Goal: Transaction & Acquisition: Purchase product/service

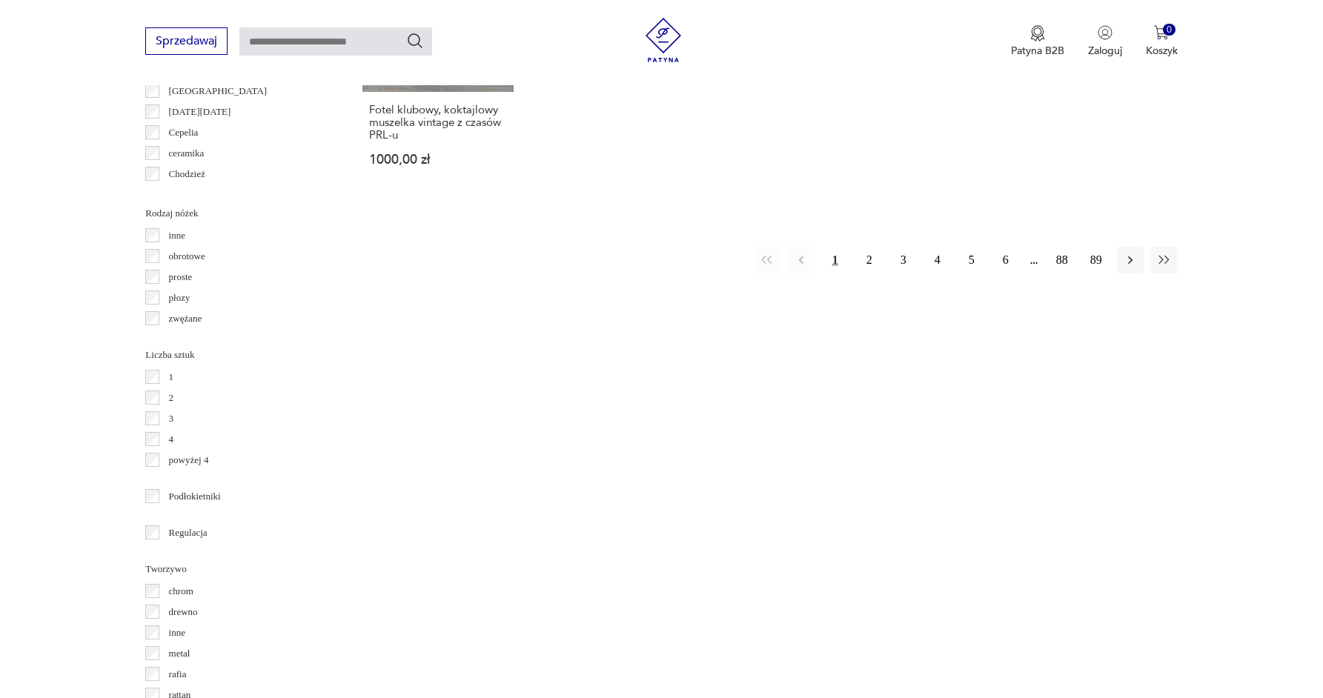
scroll to position [1616, 0]
click at [869, 246] on button "2" at bounding box center [869, 259] width 27 height 27
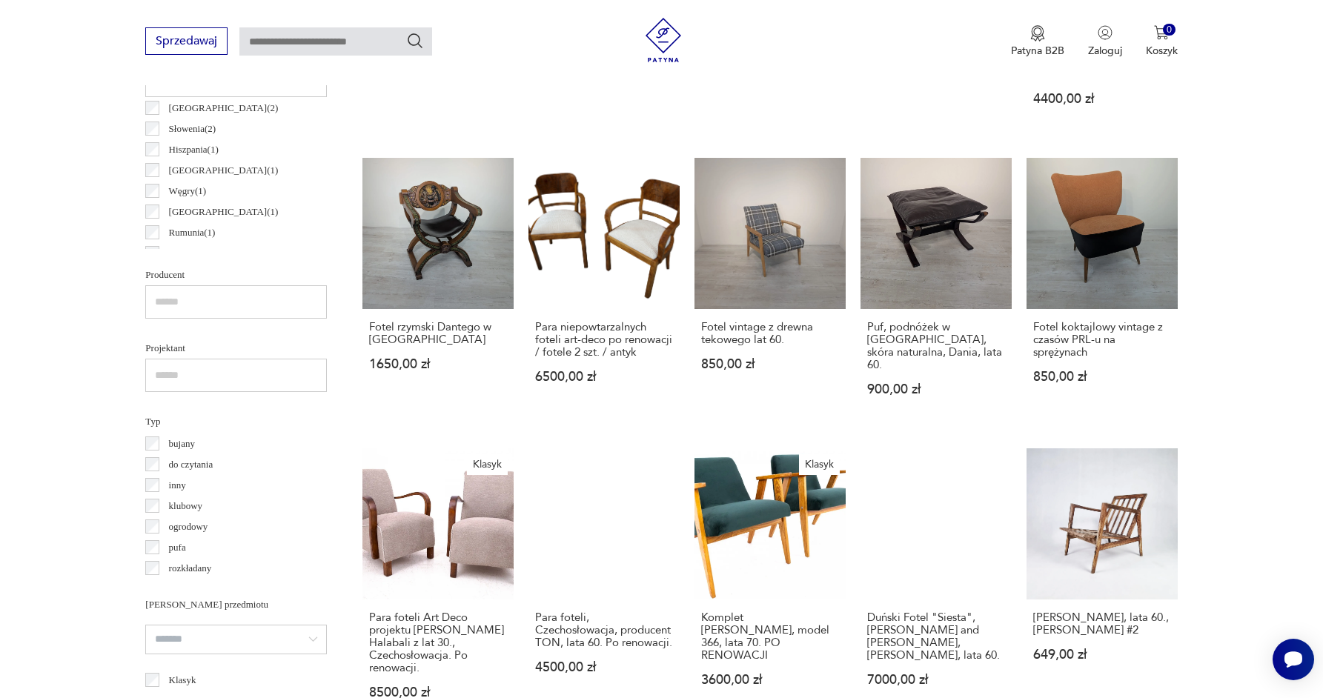
scroll to position [1245, 0]
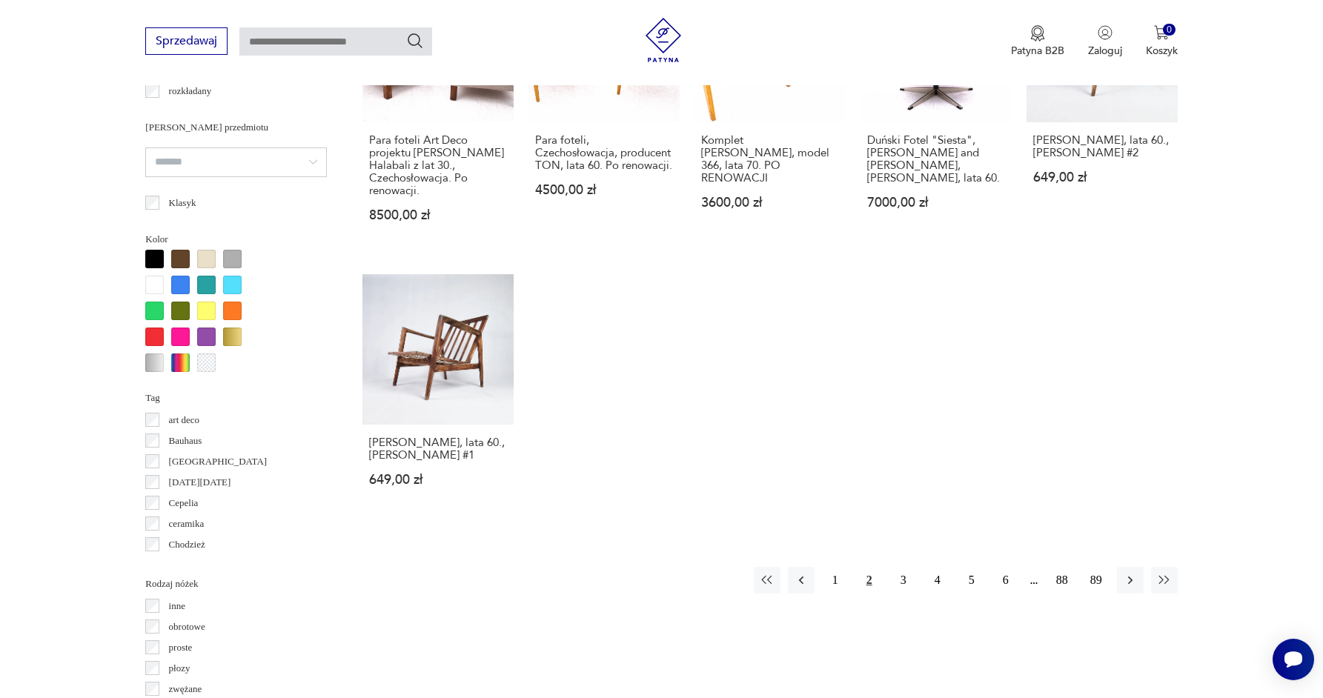
click at [906, 568] on div "Znaleziono 1413 produktów Filtruj Sortuj według daty dodania Sortuj według daty…" at bounding box center [769, 234] width 814 height 1815
click at [902, 567] on button "3" at bounding box center [903, 580] width 27 height 27
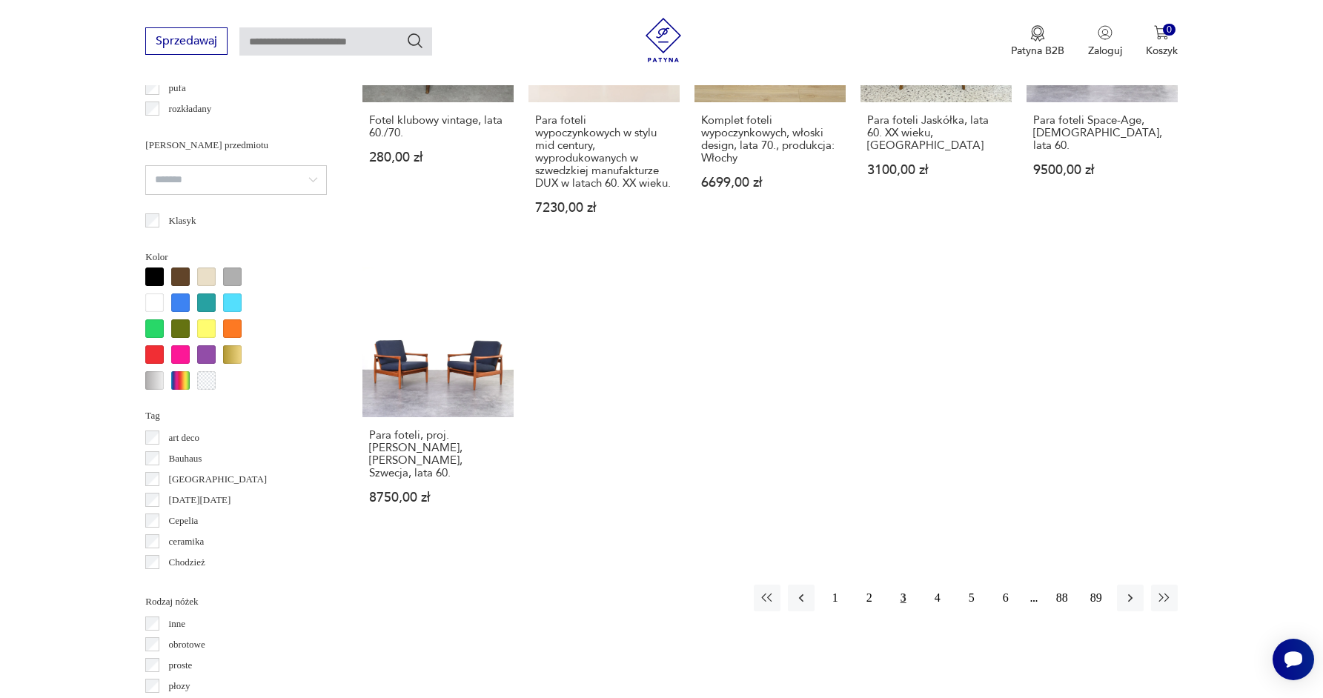
scroll to position [1423, 0]
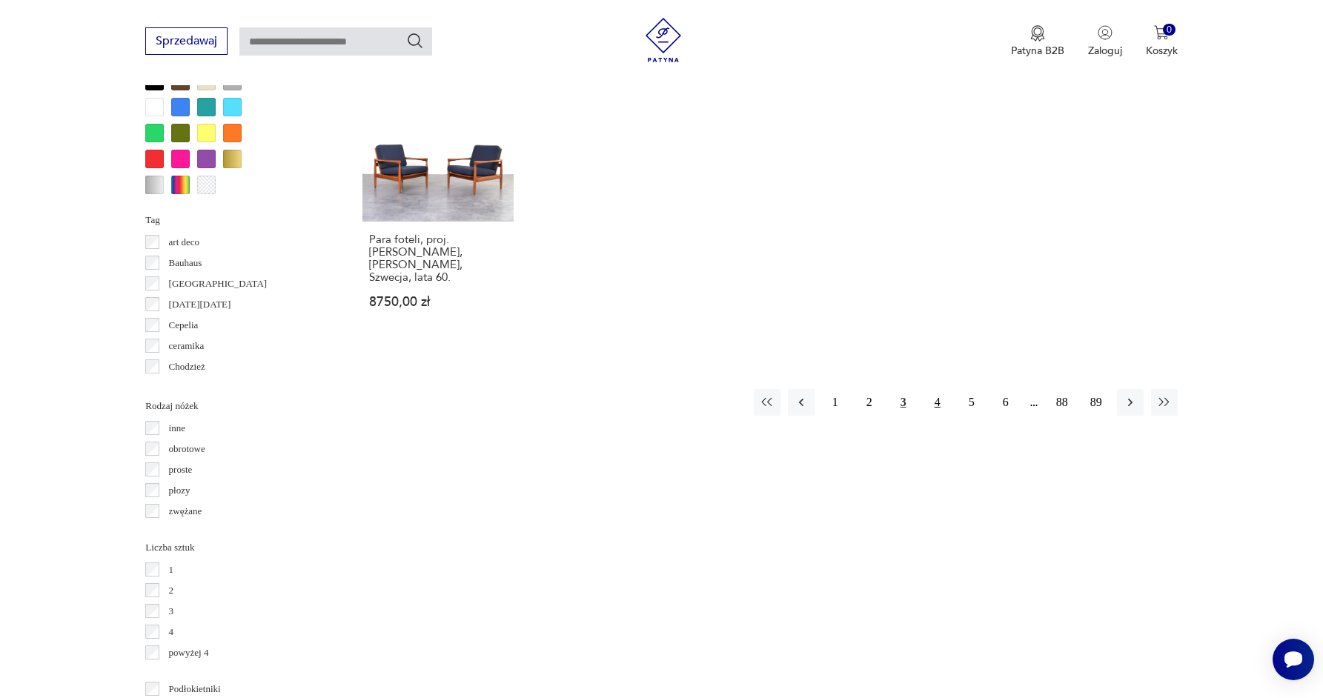
click at [934, 389] on button "4" at bounding box center [937, 402] width 27 height 27
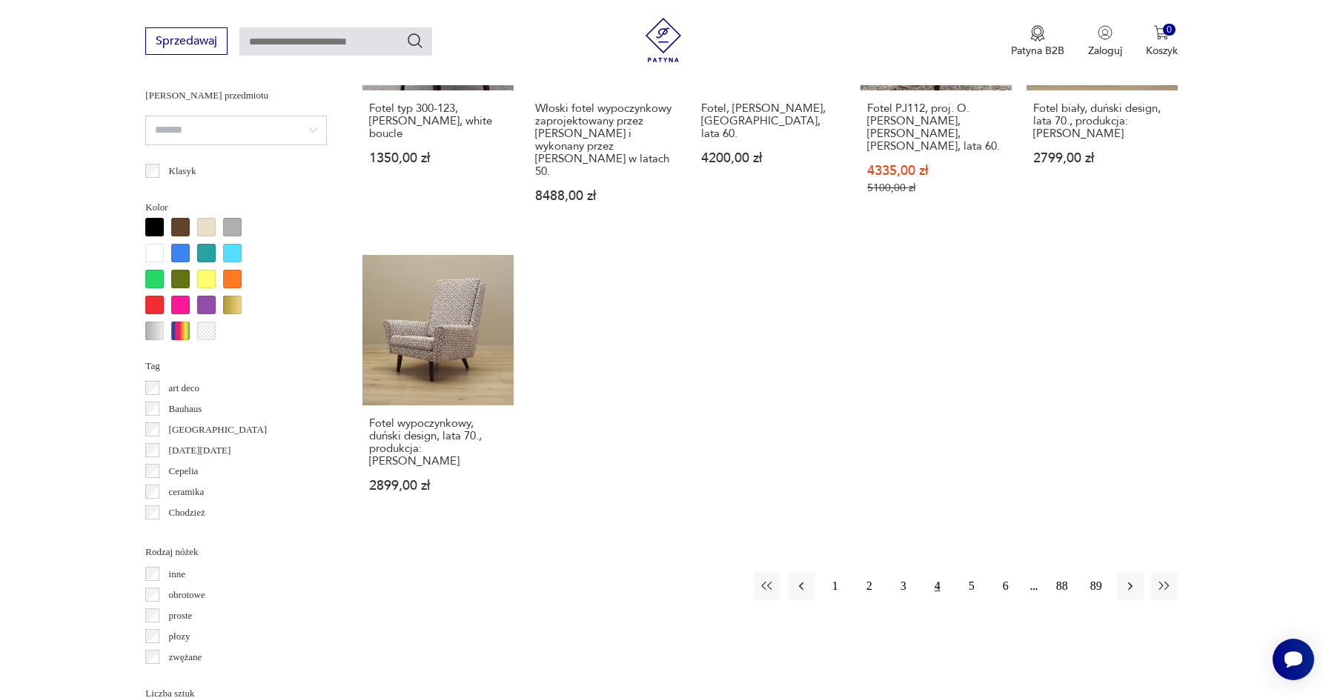
scroll to position [1278, 0]
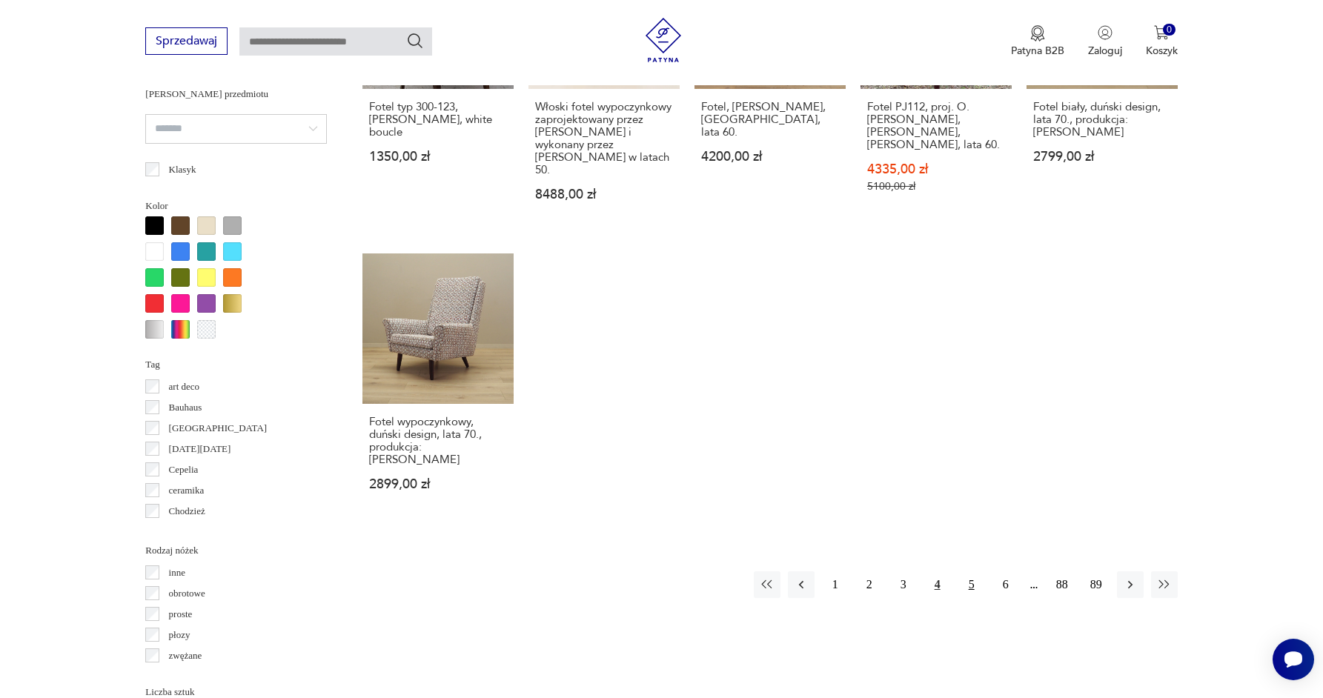
click at [980, 571] on button "5" at bounding box center [971, 584] width 27 height 27
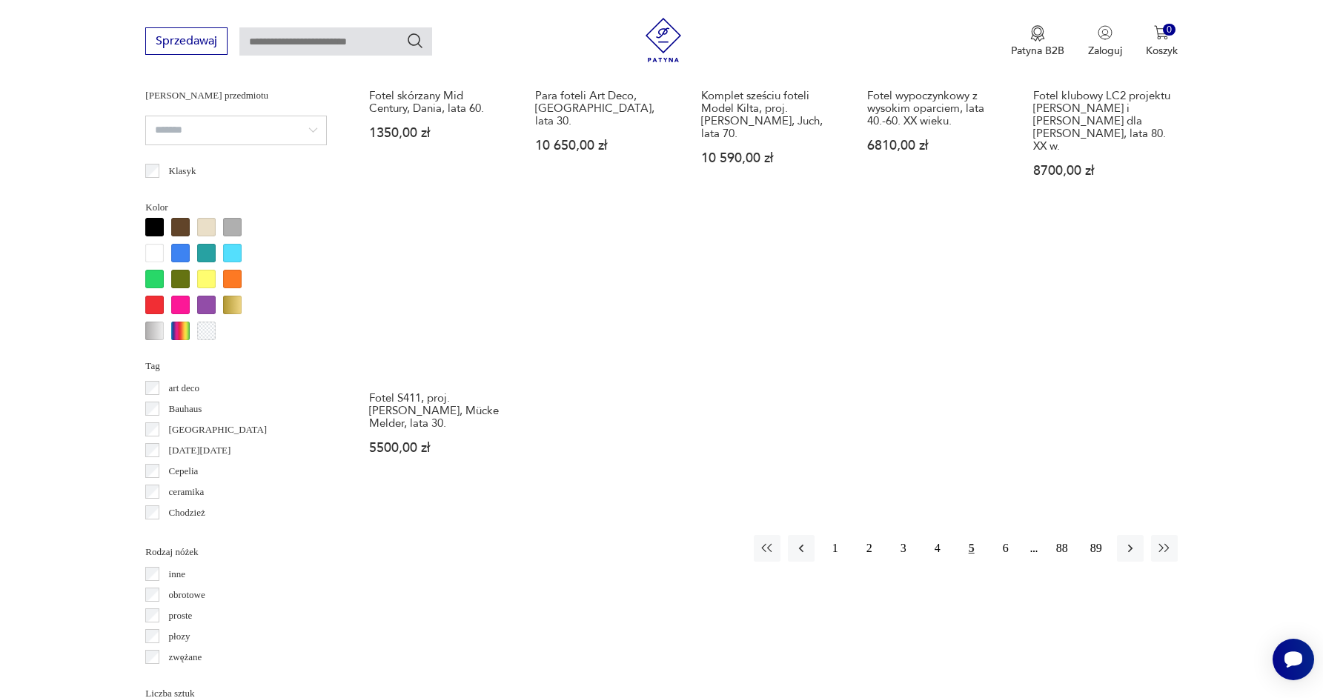
scroll to position [1330, 0]
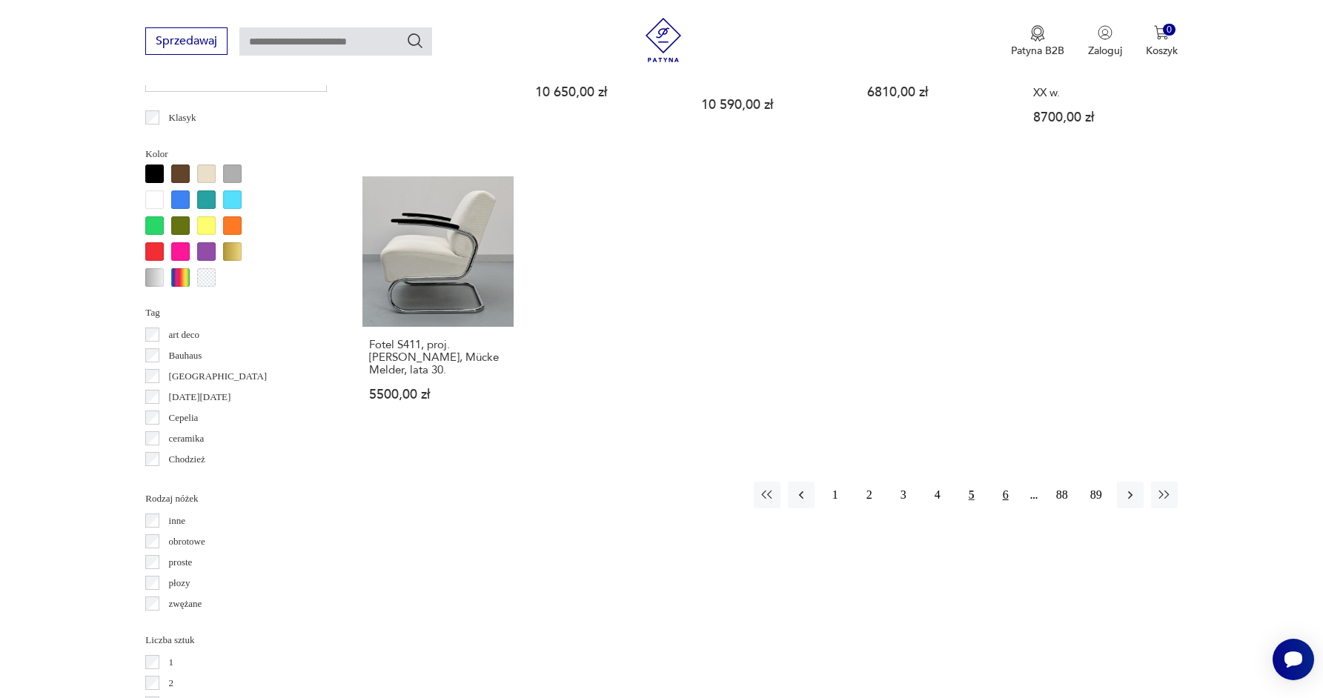
click at [1008, 482] on button "6" at bounding box center [1005, 495] width 27 height 27
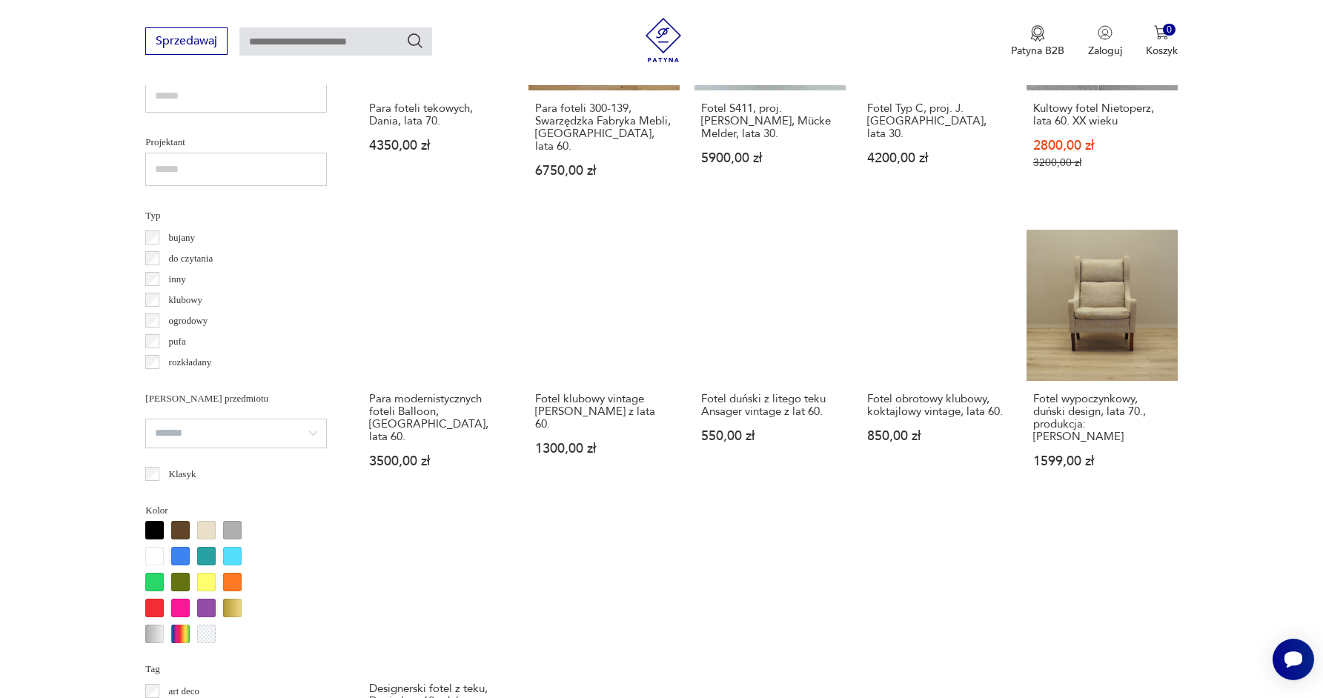
scroll to position [1300, 0]
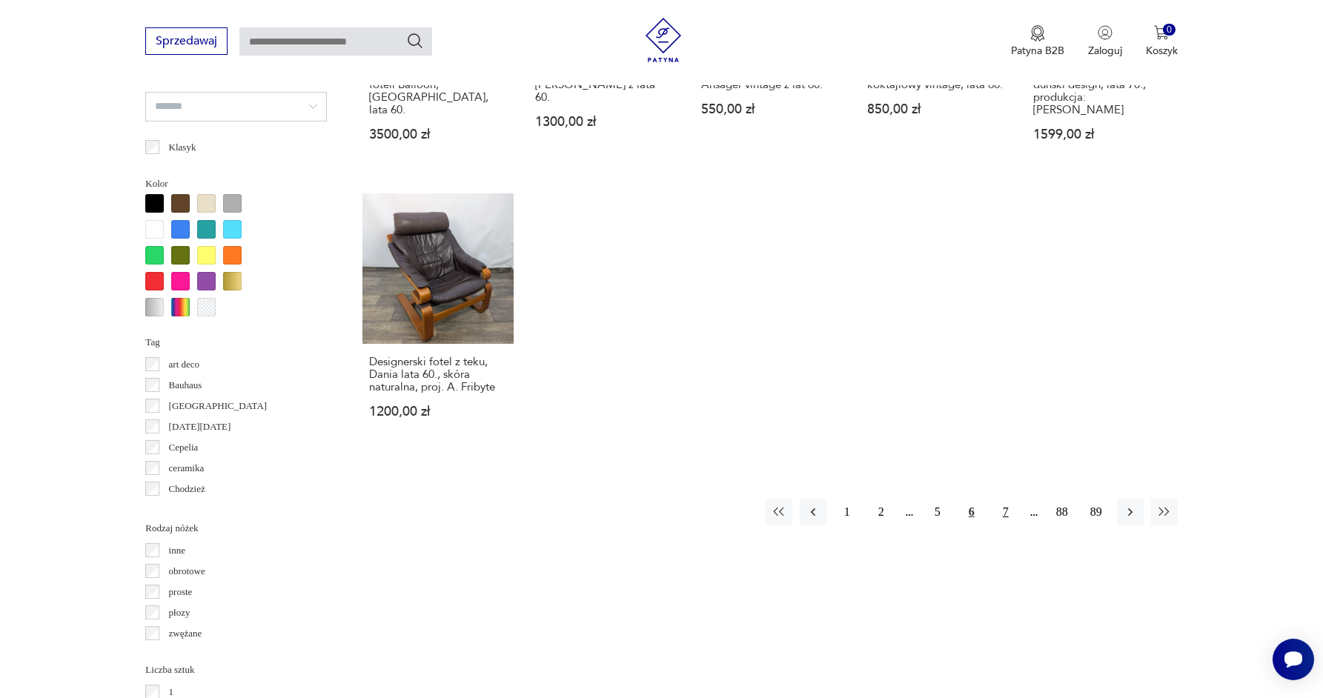
click at [1013, 499] on button "7" at bounding box center [1005, 512] width 27 height 27
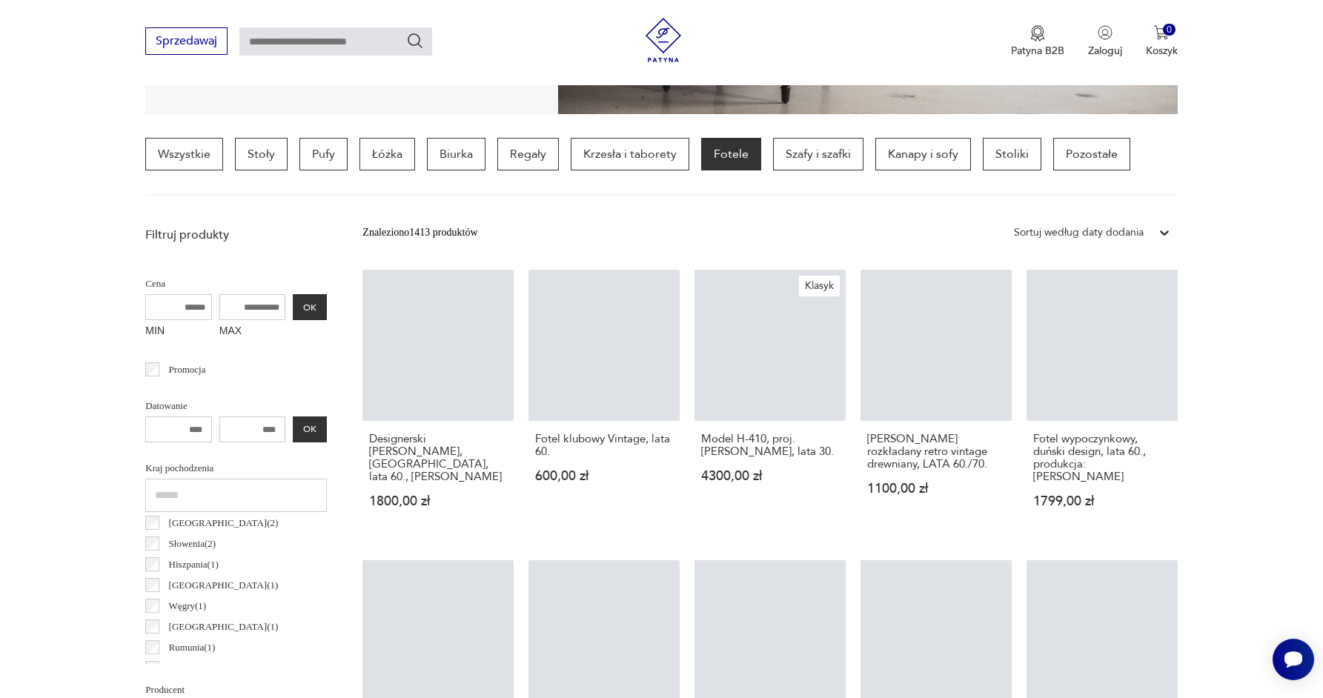
scroll to position [348, 0]
